Goal: Transaction & Acquisition: Purchase product/service

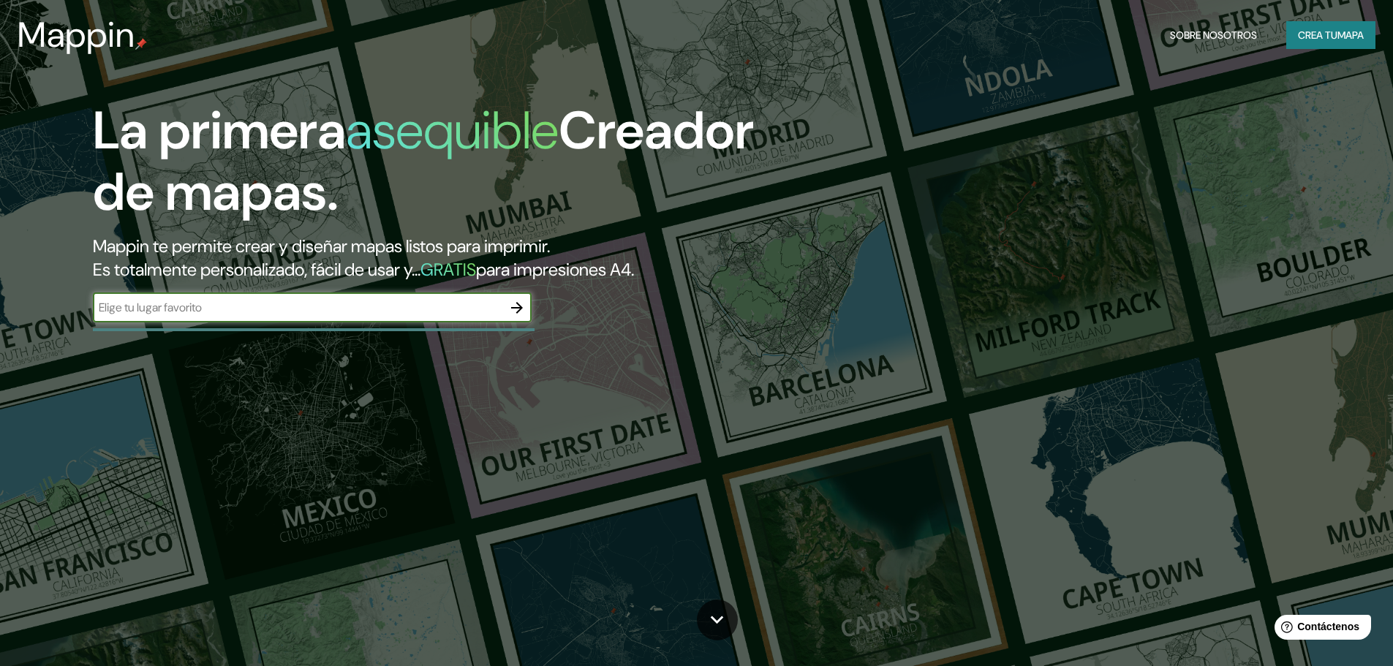
click at [331, 312] on input "text" at bounding box center [298, 307] width 410 height 17
type input "San Lorenzo"
click at [511, 315] on icon "button" at bounding box center [517, 308] width 18 height 18
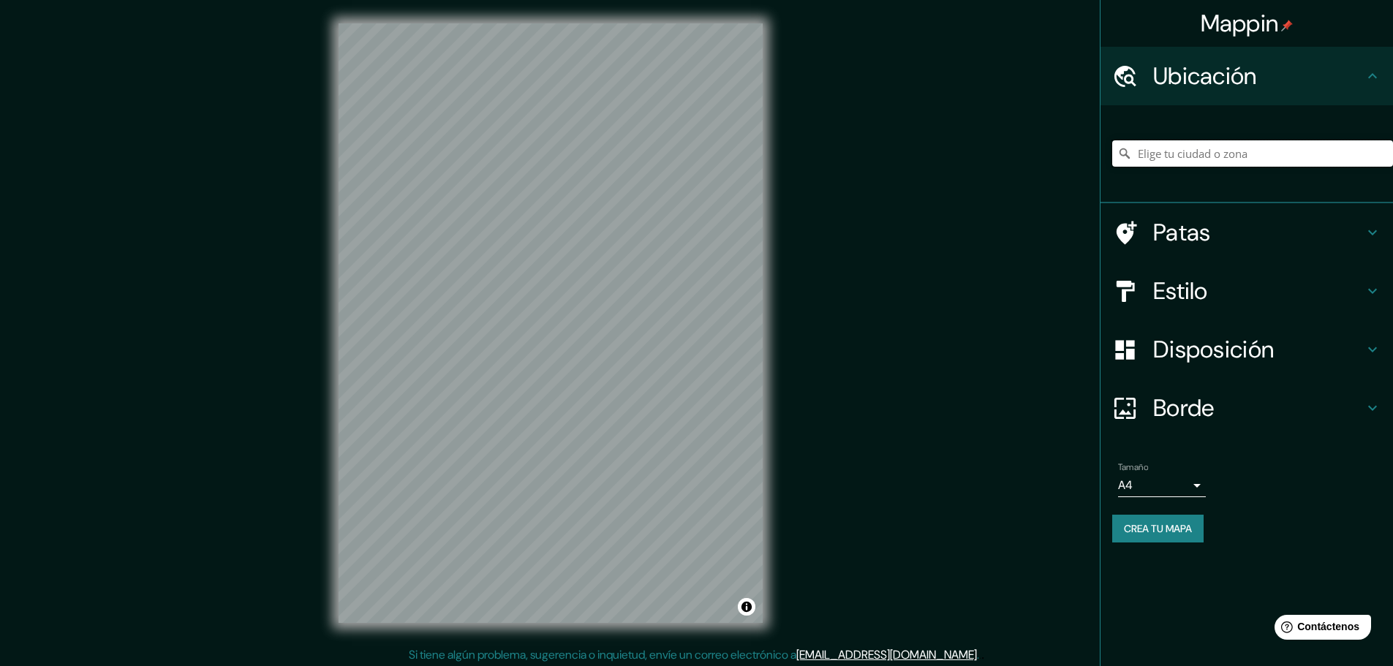
click at [1161, 154] on input "Elige tu ciudad o zona" at bounding box center [1252, 153] width 281 height 26
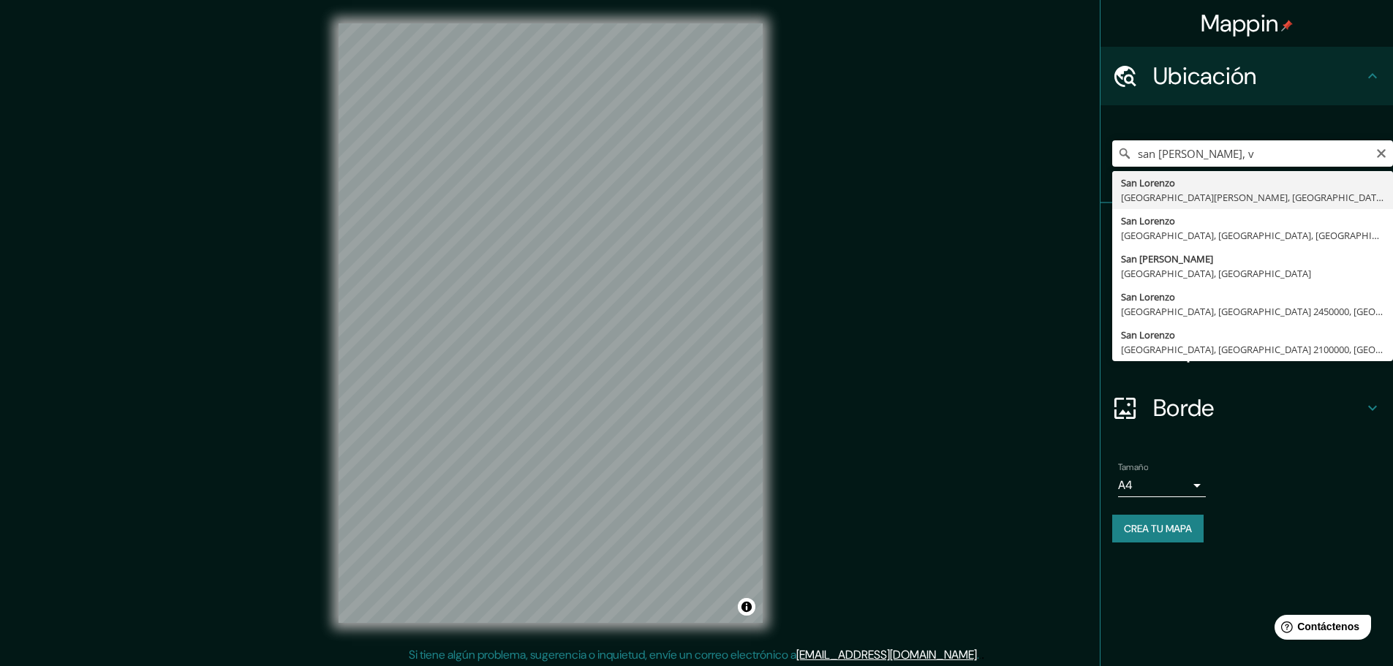
type input "[GEOGRAPHIC_DATA][PERSON_NAME], [GEOGRAPHIC_DATA][PERSON_NAME], [GEOGRAPHIC_DAT…"
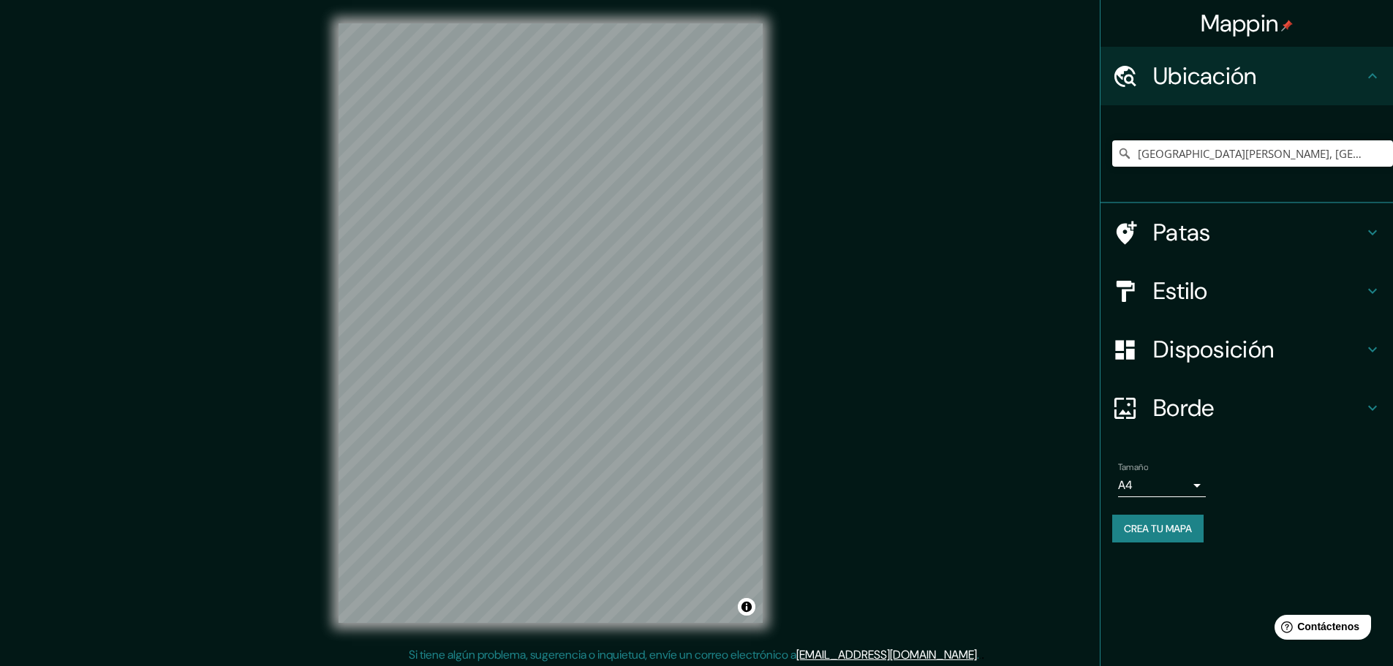
click at [1220, 285] on h4 "Estilo" at bounding box center [1258, 290] width 211 height 29
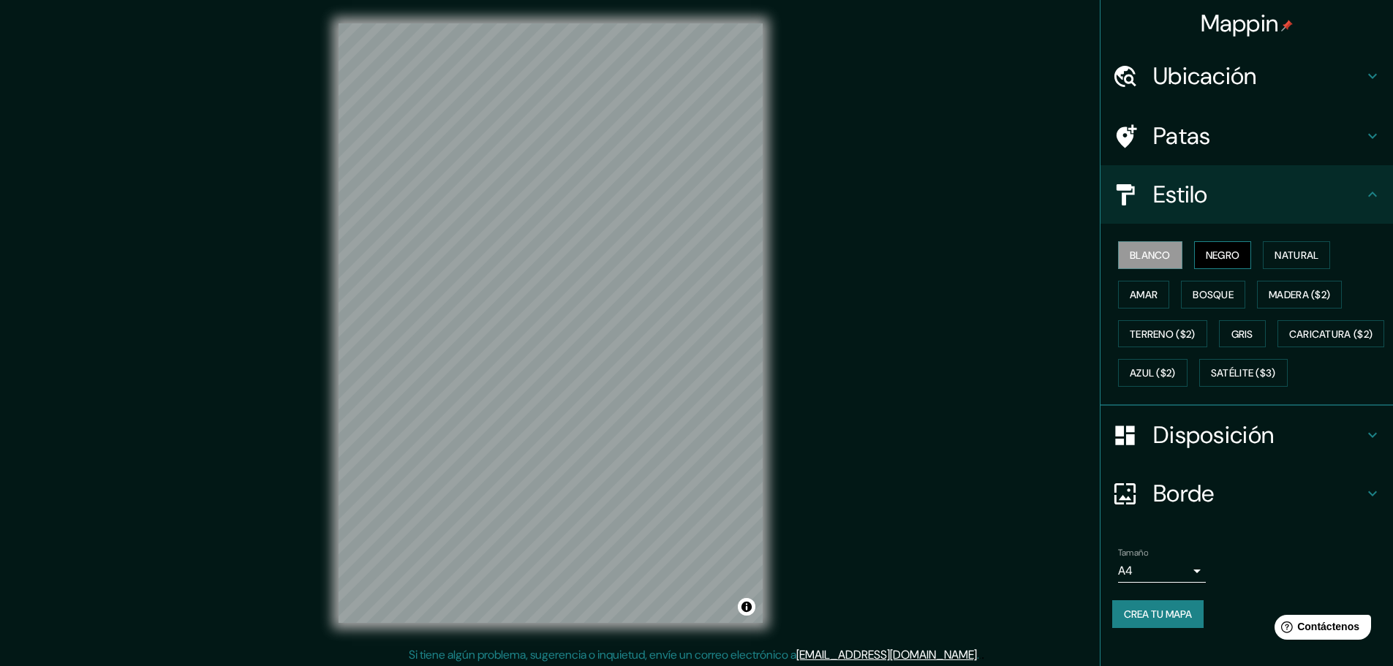
click at [1221, 258] on font "Negro" at bounding box center [1223, 255] width 34 height 13
click at [1281, 261] on font "Natural" at bounding box center [1297, 255] width 44 height 13
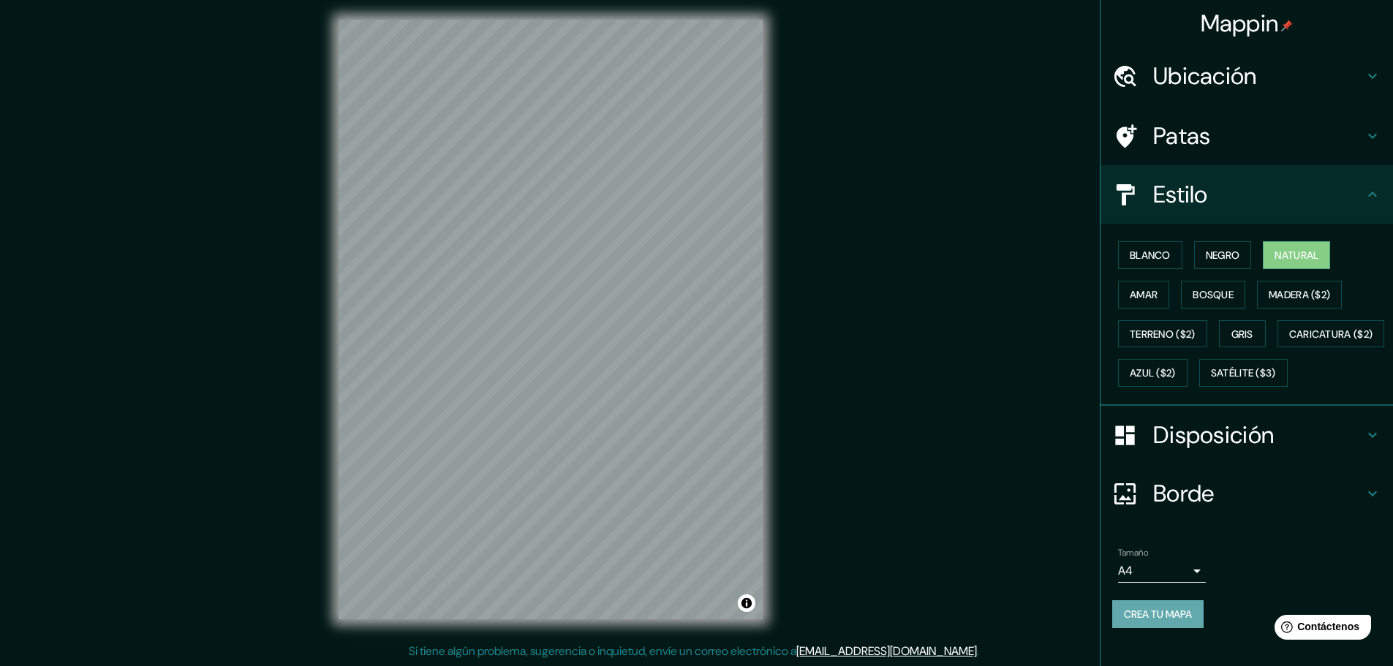
click at [1139, 621] on font "Crea tu mapa" at bounding box center [1158, 614] width 68 height 13
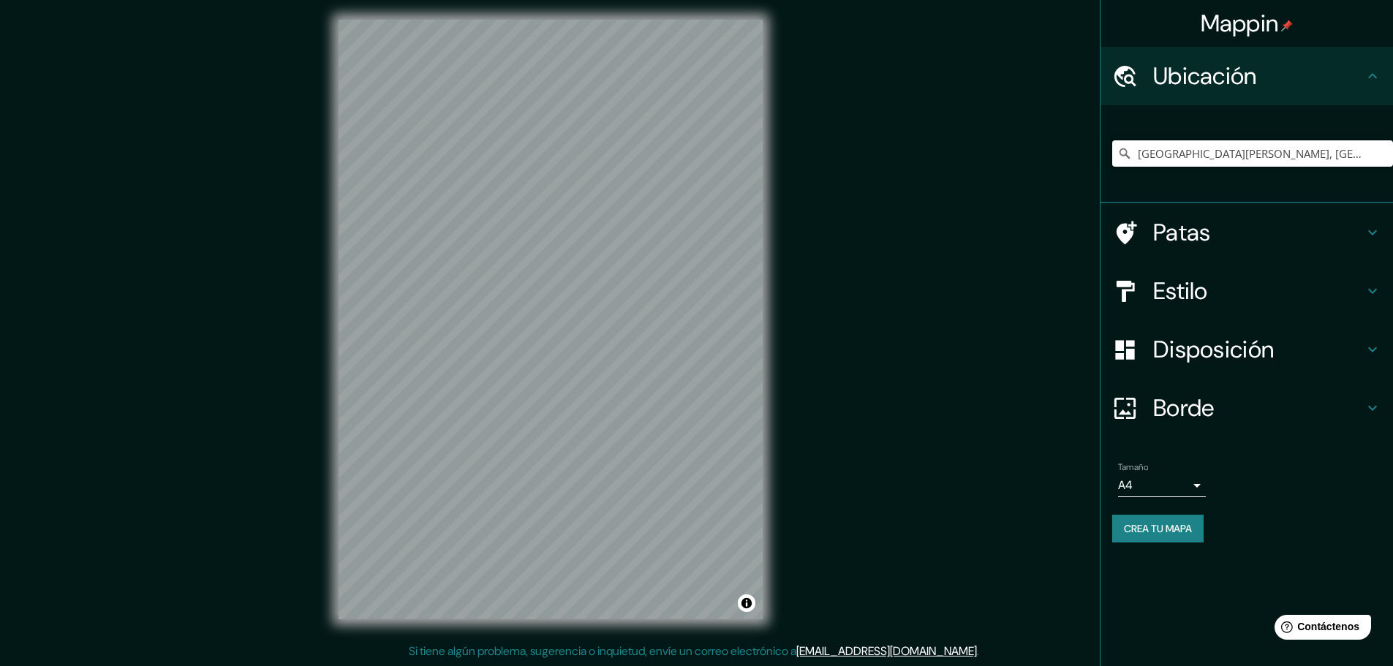
click at [1215, 157] on input "San Lorenzo, Departamento de Valle, Honduras" at bounding box center [1252, 153] width 281 height 26
click at [1360, 154] on input "San Lorenzo, Departamento de Valle, Honduras" at bounding box center [1252, 153] width 281 height 26
click at [1265, 162] on input "San Lorenzo, Departamento de Valle, Honduras" at bounding box center [1252, 153] width 281 height 26
drag, startPoint x: 1279, startPoint y: 161, endPoint x: 1404, endPoint y: 170, distance: 124.7
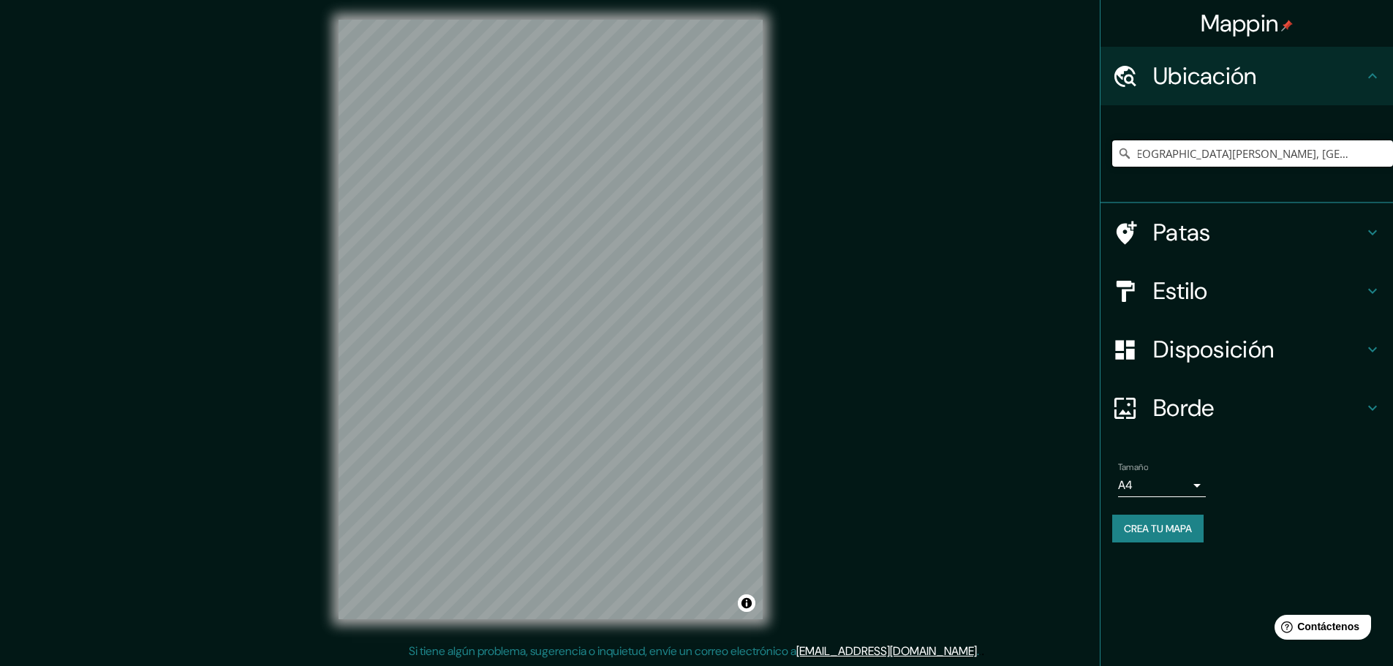
click at [1393, 170] on html "Mappin Ubicación San Lorenzo, Departamento de Valle, Honduras Patas Estilo Disp…" at bounding box center [696, 329] width 1393 height 666
click at [1372, 153] on input "San Lorenzo, Departamento de Valle, Honduras" at bounding box center [1252, 153] width 281 height 26
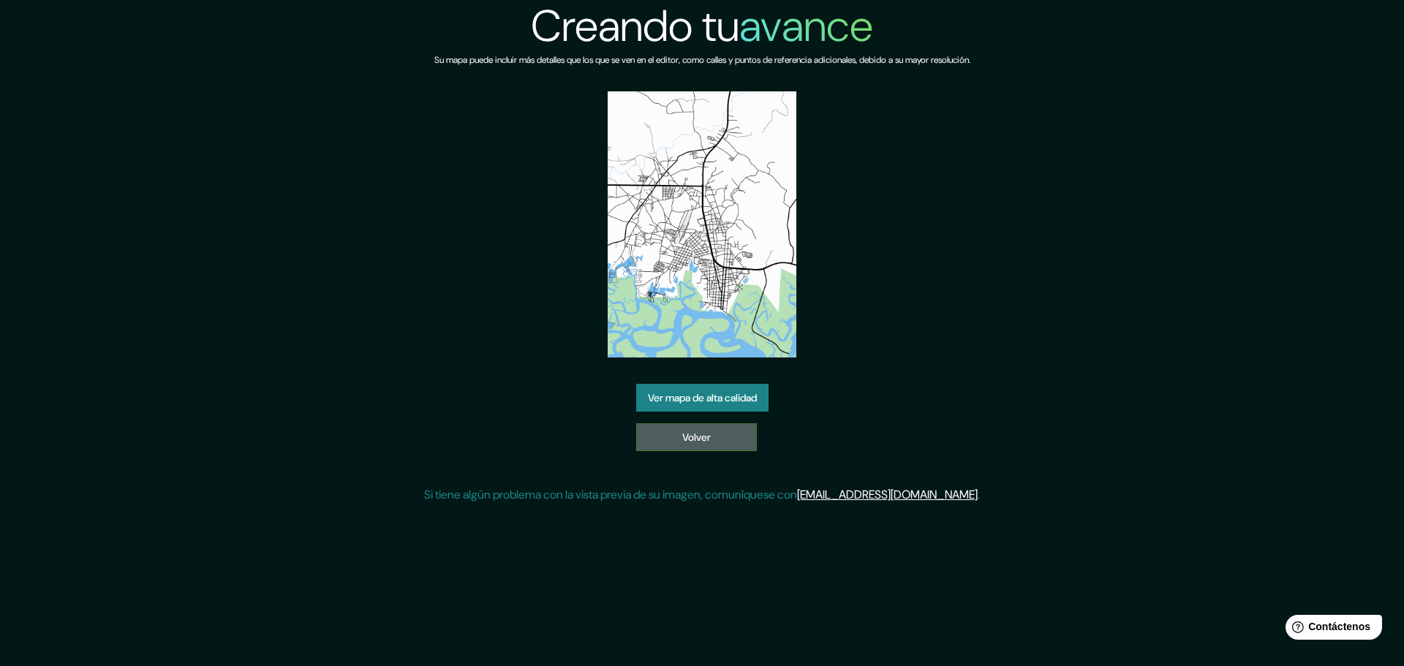
click at [710, 446] on font "Volver" at bounding box center [696, 437] width 29 height 19
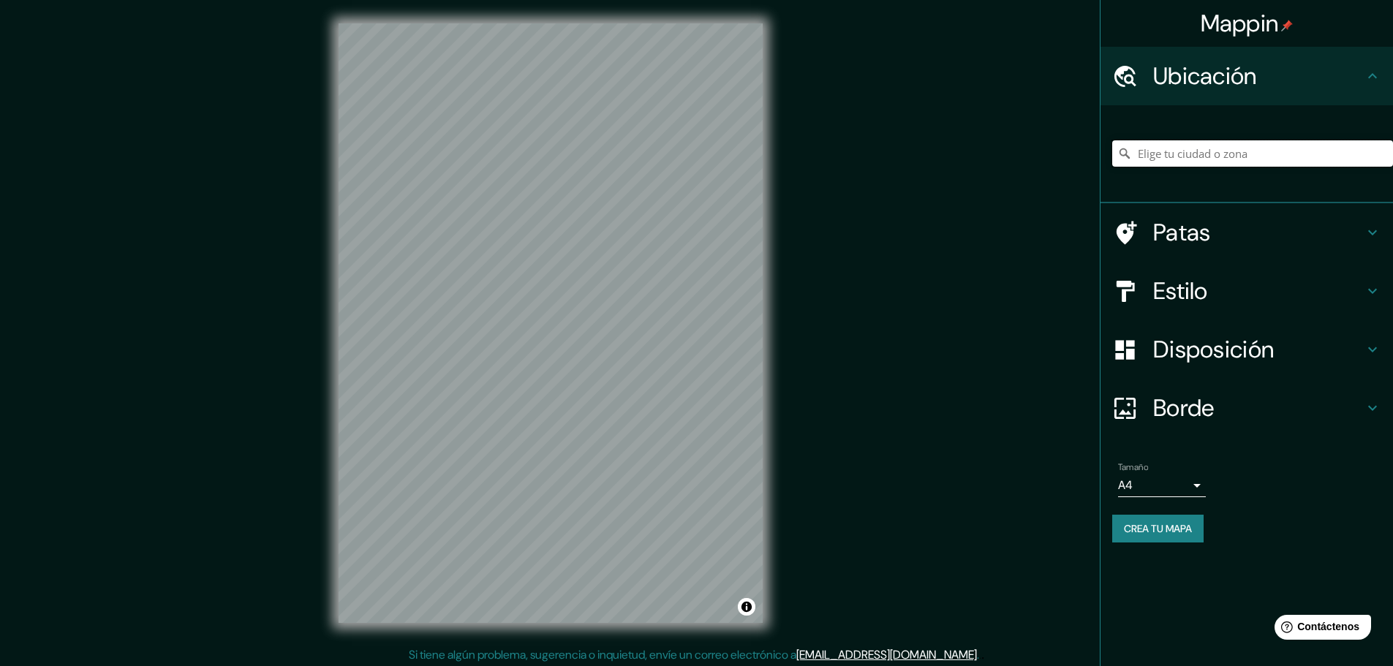
click at [1198, 158] on input "Elige tu ciudad o zona" at bounding box center [1252, 153] width 281 height 26
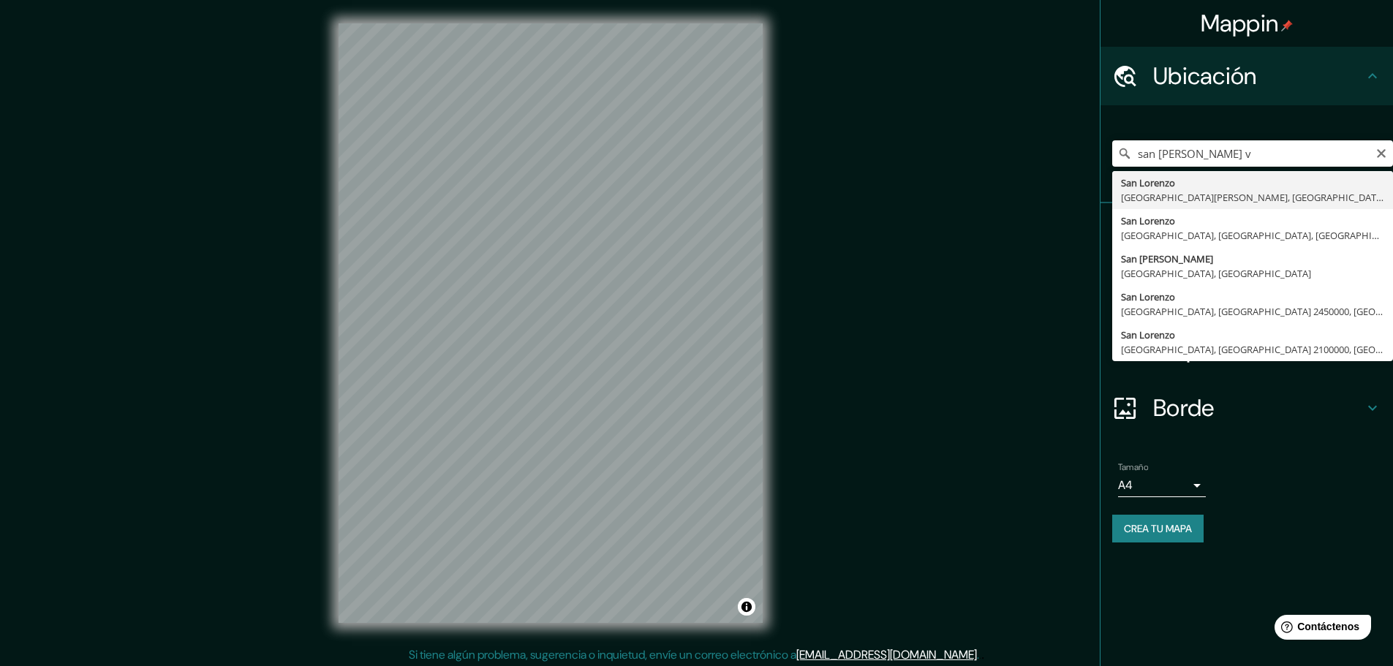
type input "[GEOGRAPHIC_DATA][PERSON_NAME], [GEOGRAPHIC_DATA][PERSON_NAME], [GEOGRAPHIC_DAT…"
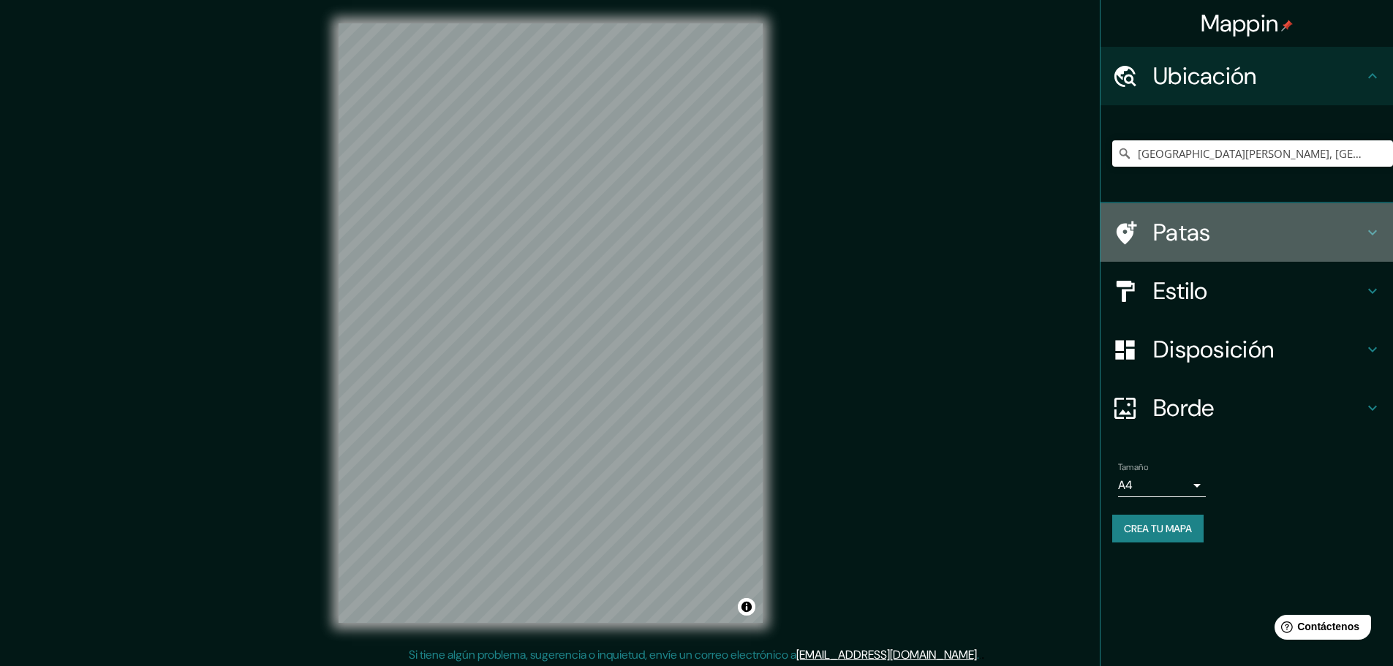
click at [1243, 232] on h4 "Patas" at bounding box center [1258, 232] width 211 height 29
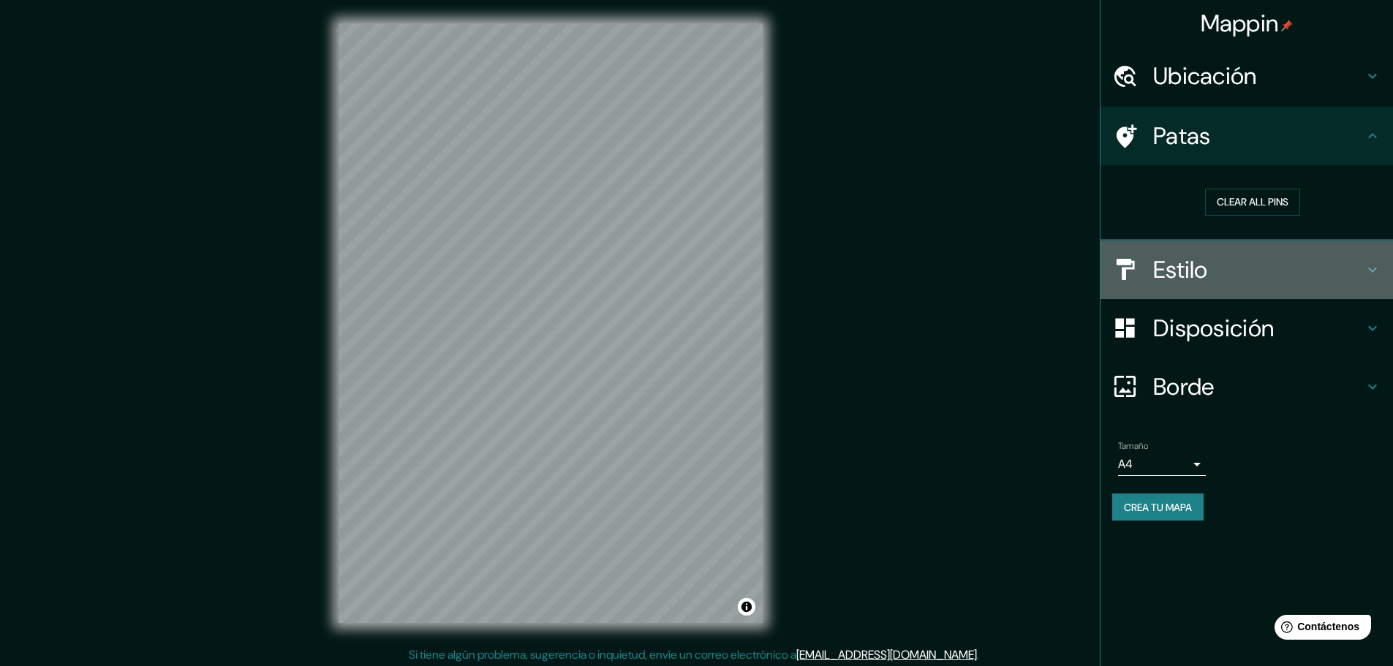
click at [1327, 271] on h4 "Estilo" at bounding box center [1258, 269] width 211 height 29
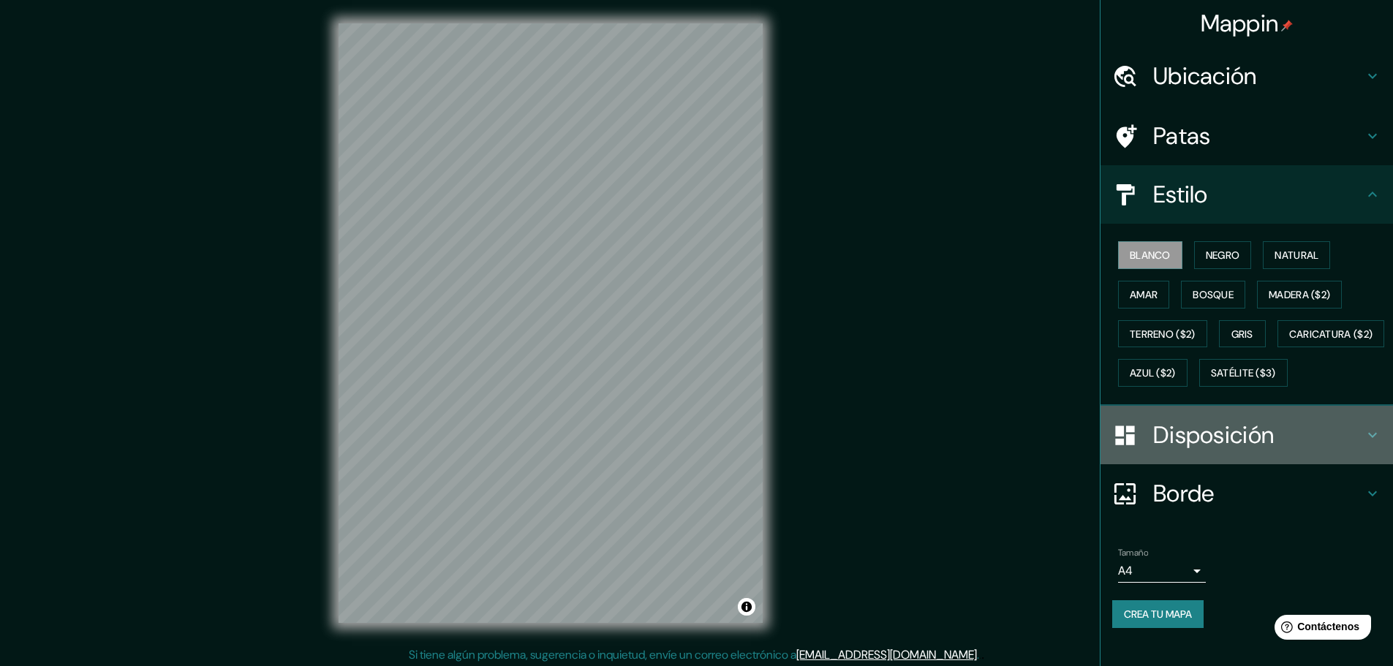
click at [1230, 451] on font "Disposición" at bounding box center [1213, 435] width 121 height 31
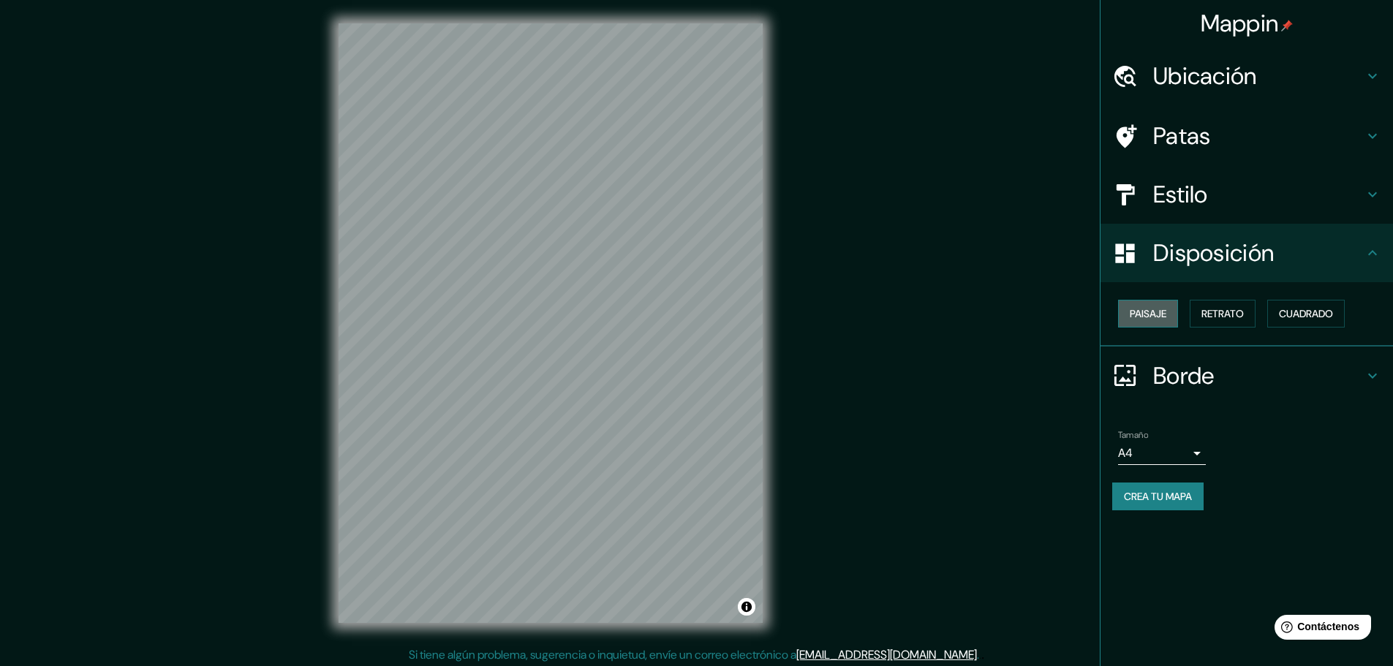
click at [1161, 316] on font "Paisaje" at bounding box center [1148, 313] width 37 height 13
